Goal: Task Accomplishment & Management: Use online tool/utility

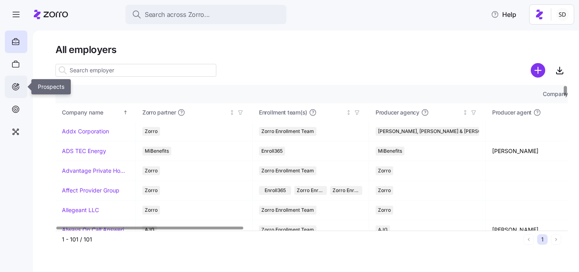
click at [13, 88] on icon at bounding box center [15, 87] width 9 height 10
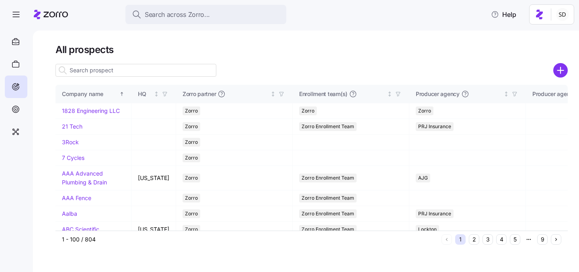
click at [95, 73] on input at bounding box center [135, 70] width 161 height 13
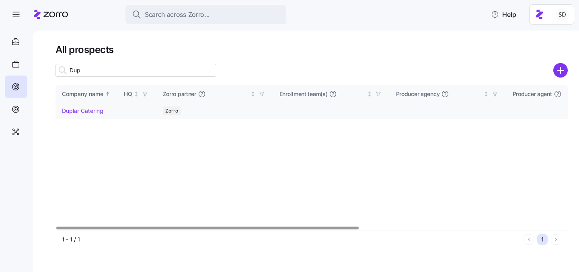
type input "Dup"
click at [81, 112] on link "Duplar Catering" at bounding box center [82, 110] width 41 height 7
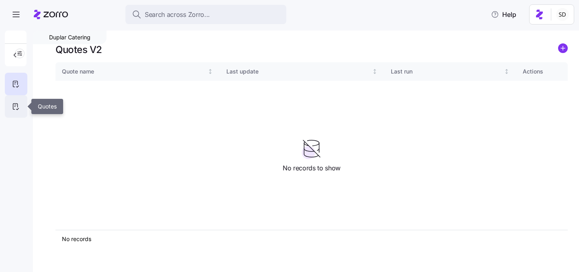
click at [17, 105] on icon at bounding box center [15, 107] width 9 height 10
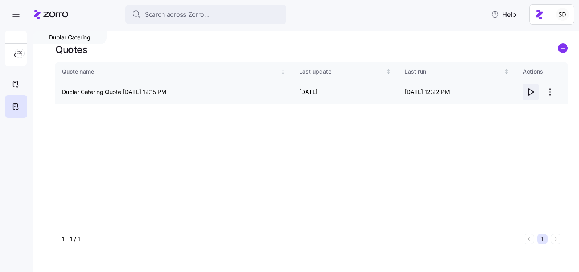
click at [528, 92] on icon "button" at bounding box center [531, 92] width 10 height 10
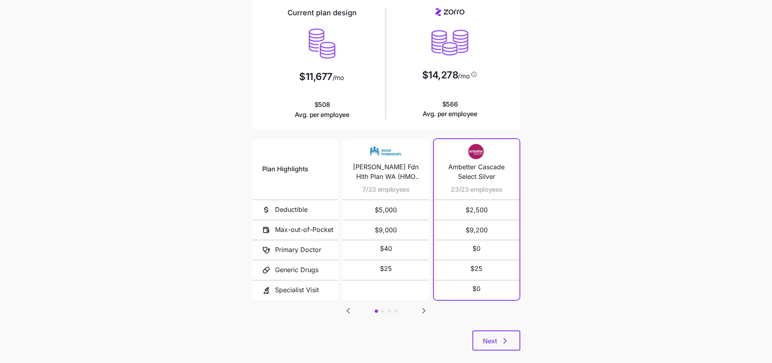
scroll to position [76, 0]
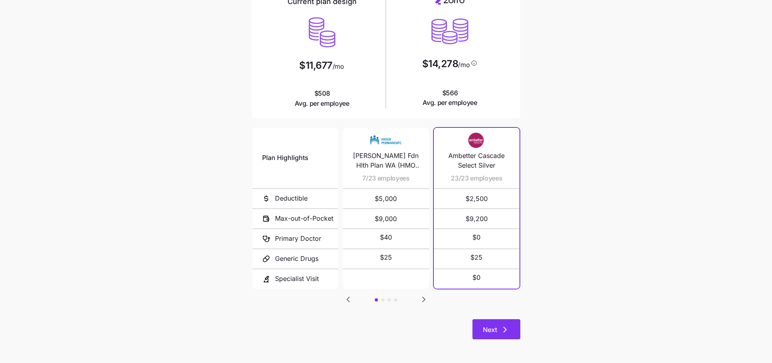
click at [487, 331] on span "Next" at bounding box center [490, 330] width 14 height 10
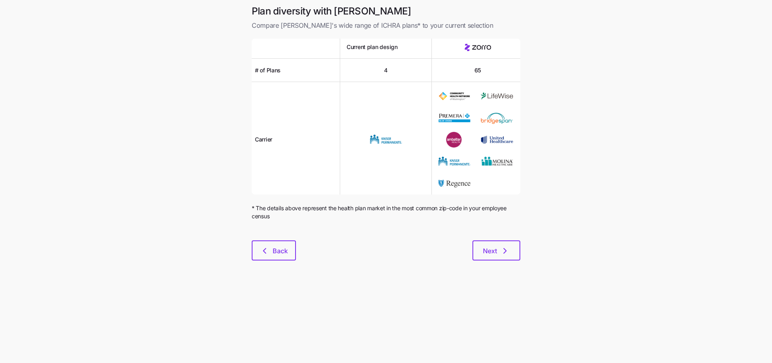
click at [503, 239] on div at bounding box center [386, 236] width 268 height 10
click at [493, 254] on span "Next" at bounding box center [490, 251] width 14 height 10
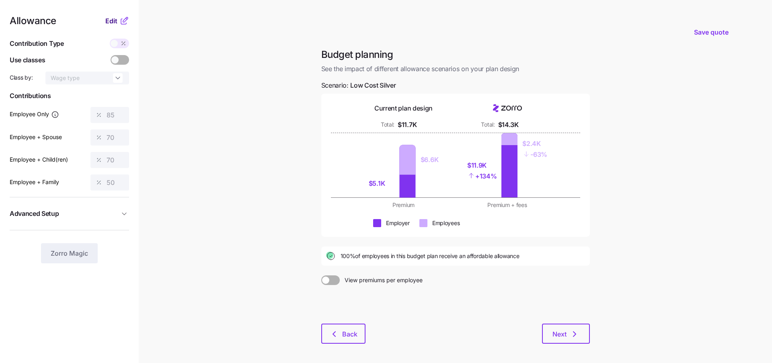
click at [112, 22] on span "Edit" at bounding box center [111, 21] width 12 height 10
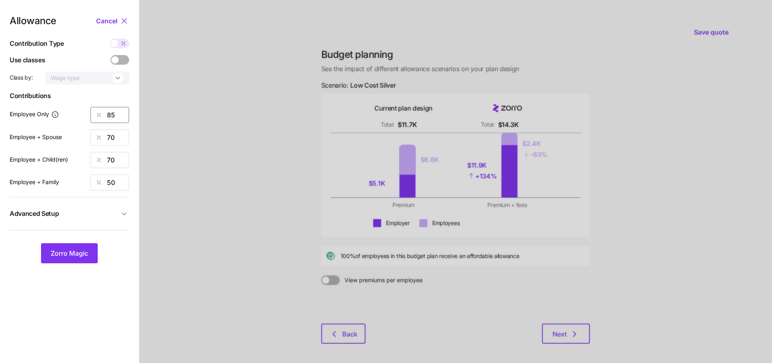
click at [123, 111] on input "85" at bounding box center [109, 115] width 39 height 16
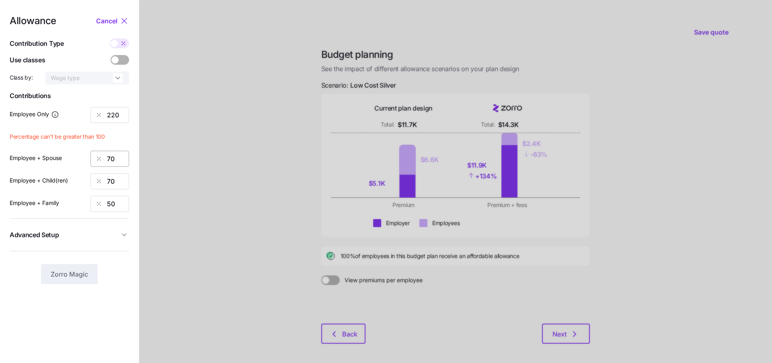
click at [115, 139] on span "Percentage can't be greater than 100" at bounding box center [69, 137] width 119 height 8
click at [117, 31] on div "Allowance Cancel Contribution Type Use classes Class by: Wage type Contribution…" at bounding box center [69, 150] width 119 height 268
click at [117, 44] on span at bounding box center [114, 43] width 7 height 7
click at [110, 39] on input "checkbox" at bounding box center [110, 39] width 0 height 0
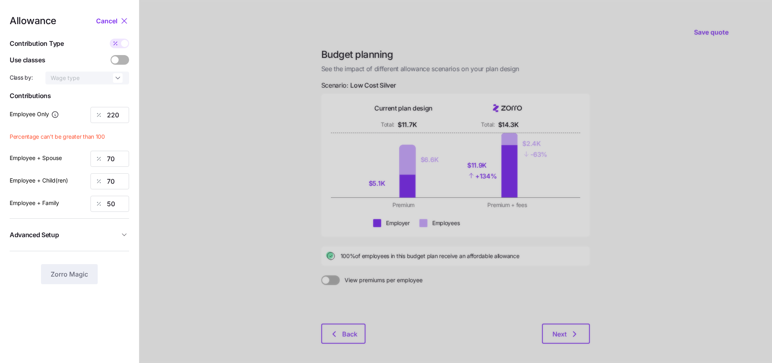
type input "1164"
type input "741"
type input "648"
type input "728"
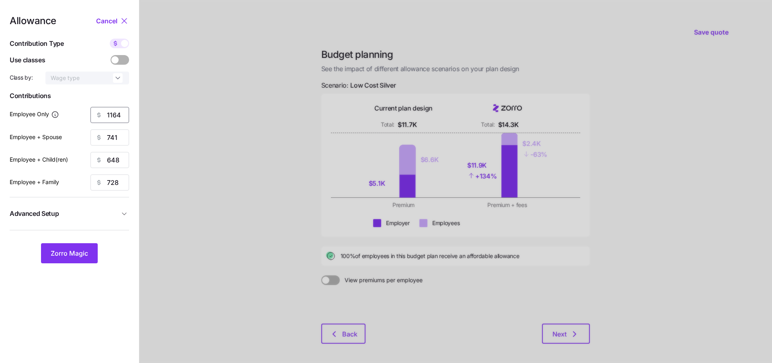
click at [120, 119] on input "1164" at bounding box center [109, 115] width 39 height 16
type input "220"
click at [124, 138] on input "741" at bounding box center [109, 137] width 39 height 16
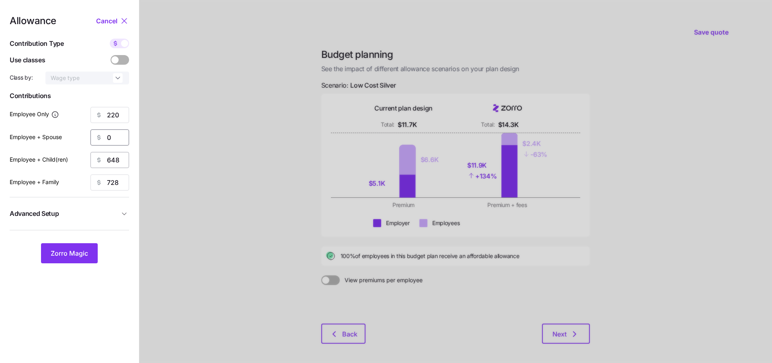
type input "0"
click at [123, 157] on input "648" at bounding box center [109, 160] width 39 height 16
type input "0"
click at [124, 179] on input "728" at bounding box center [109, 182] width 39 height 16
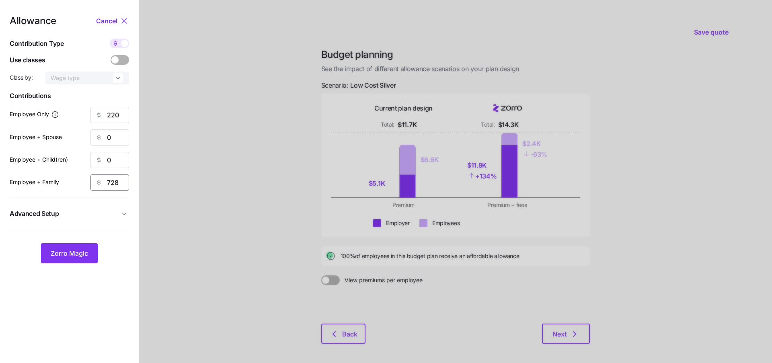
click at [124, 179] on input "728" at bounding box center [109, 182] width 39 height 16
type input "0"
click at [82, 251] on span "Zorro Magic" at bounding box center [69, 253] width 37 height 10
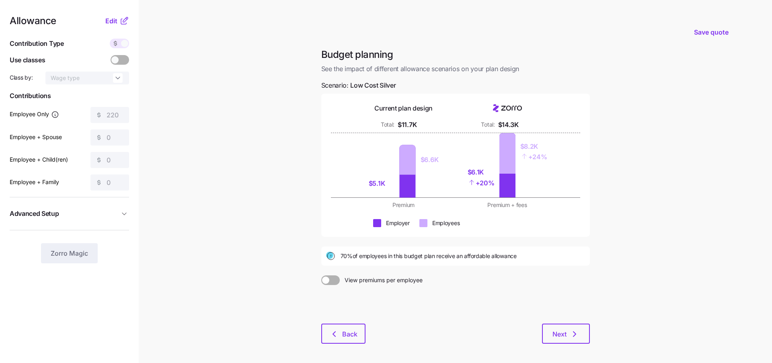
click at [238, 198] on main "Save quote Budget planning See the impact of different allowance scenarios on y…" at bounding box center [386, 197] width 772 height 395
